Goal: Manage account settings

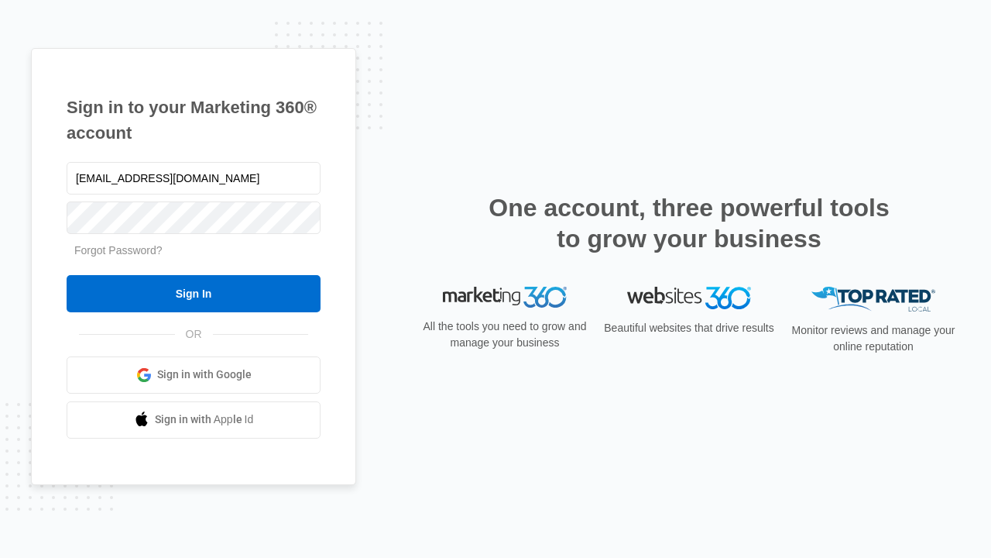
type input "[EMAIL_ADDRESS][DOMAIN_NAME]"
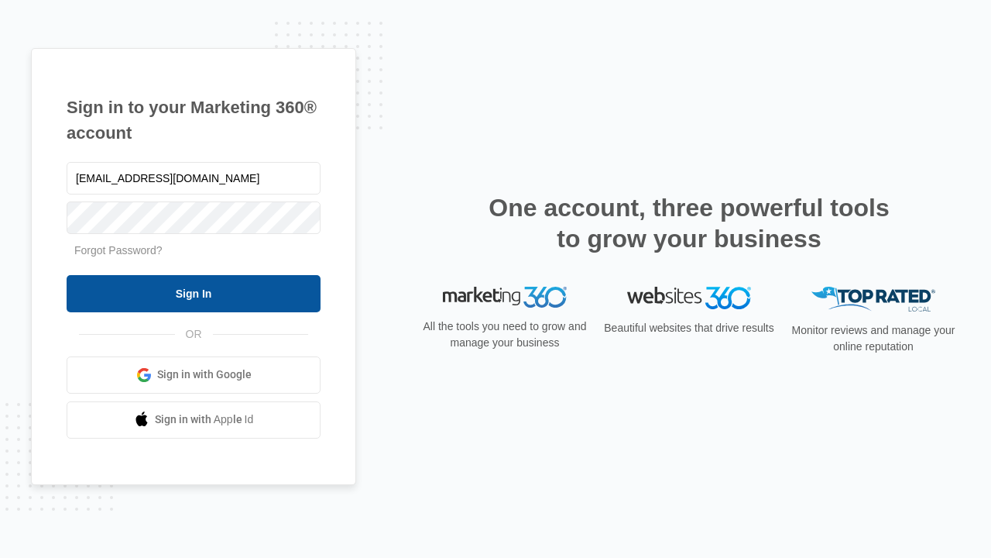
click at [194, 293] on input "Sign In" at bounding box center [194, 293] width 254 height 37
